Goal: Task Accomplishment & Management: Manage account settings

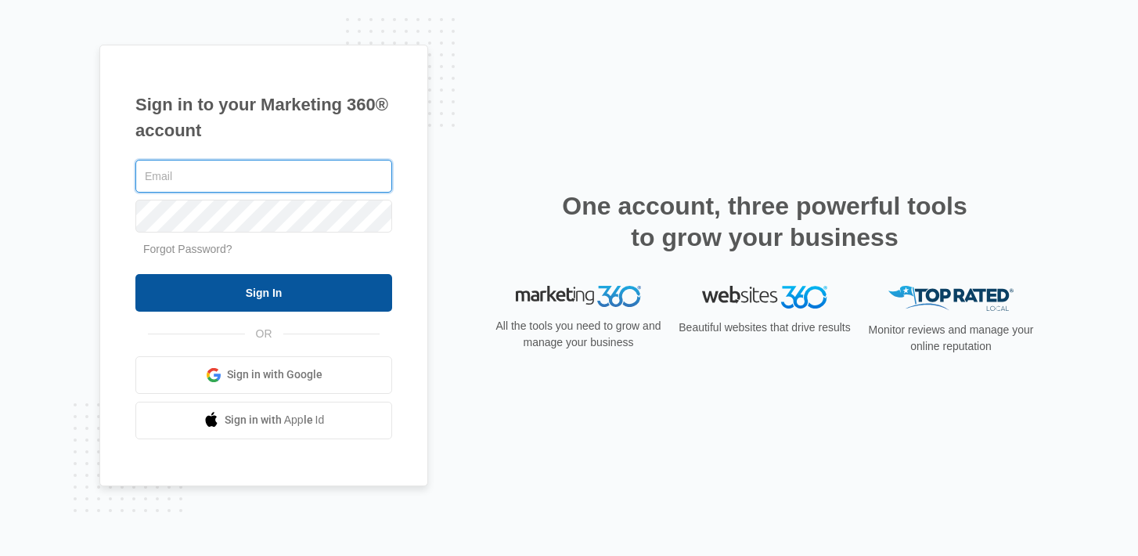
type input "[PERSON_NAME][EMAIL_ADDRESS][DOMAIN_NAME]"
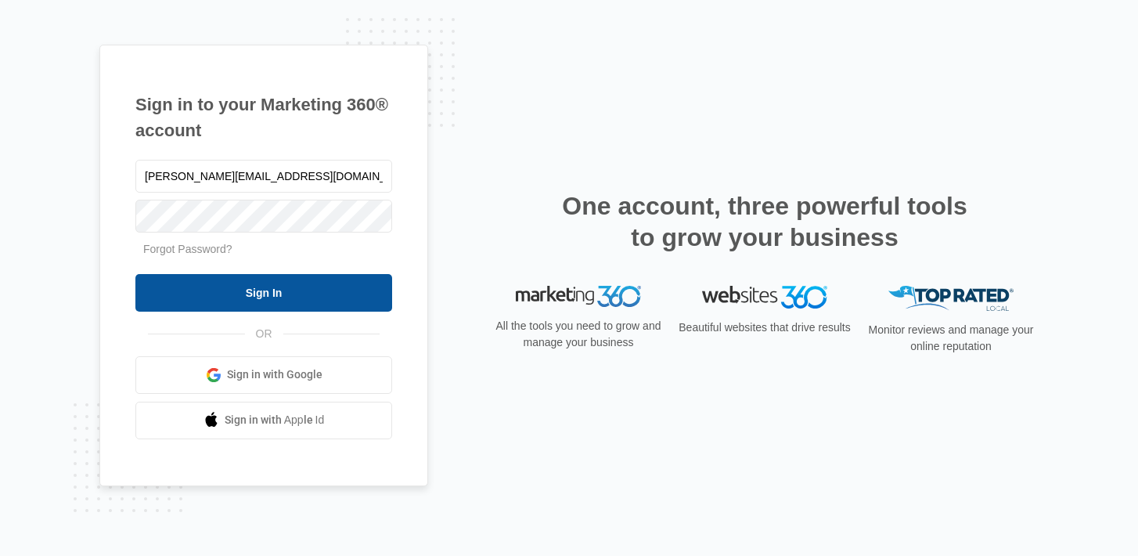
click at [319, 291] on input "Sign In" at bounding box center [263, 293] width 257 height 38
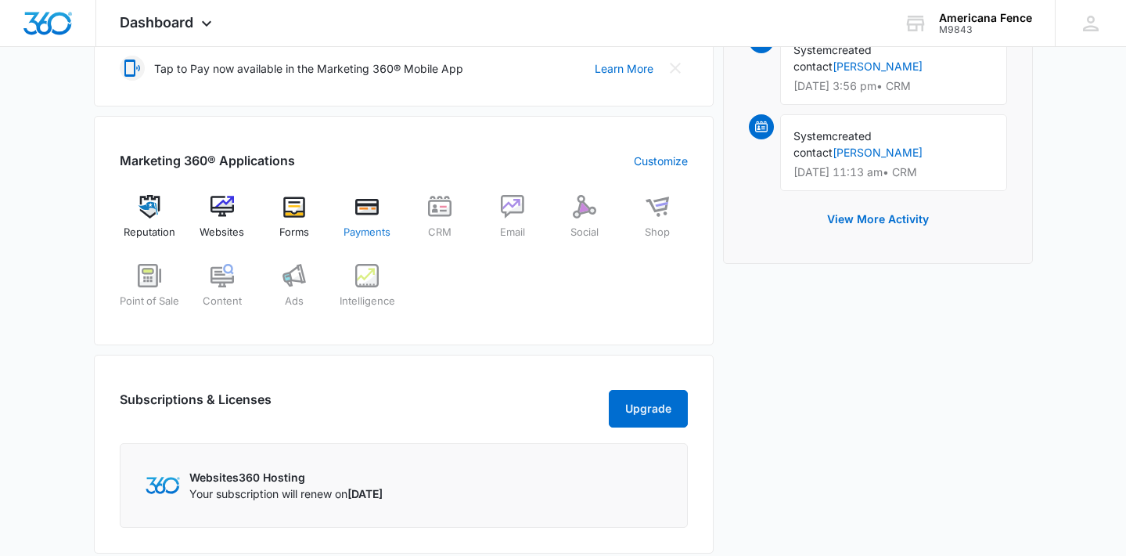
scroll to position [487, 0]
click at [220, 208] on img at bounding box center [222, 207] width 23 height 23
